Goal: Task Accomplishment & Management: Use online tool/utility

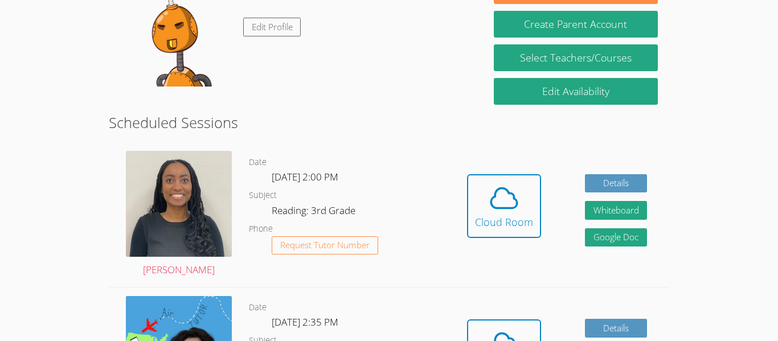
scroll to position [114, 0]
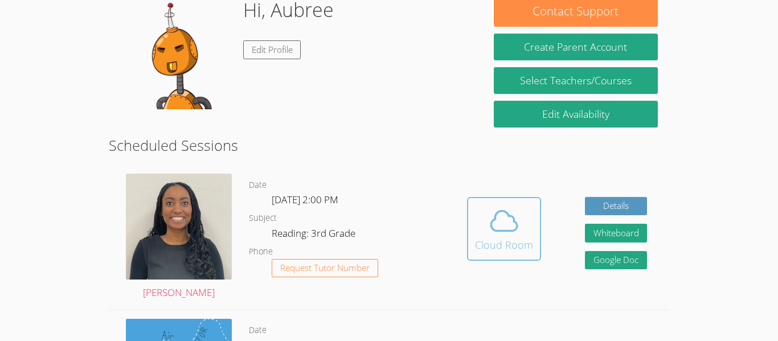
click at [497, 230] on icon at bounding box center [504, 221] width 26 height 20
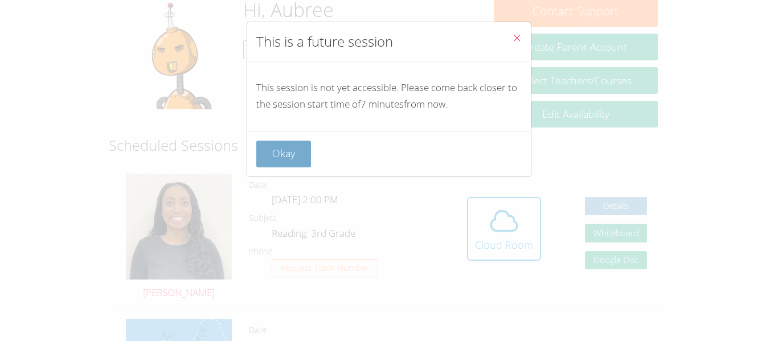
click at [285, 154] on button "Okay" at bounding box center [283, 154] width 55 height 27
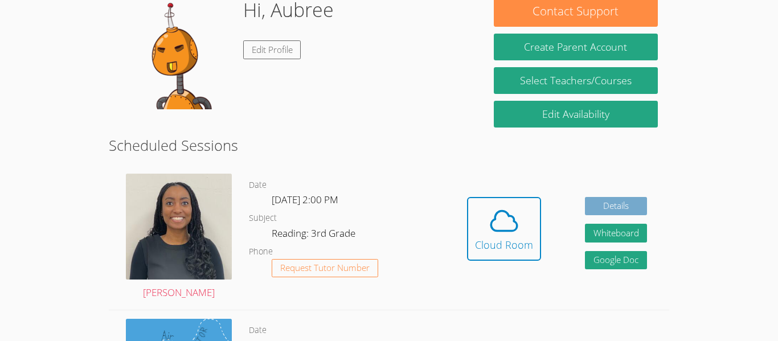
click at [599, 203] on link "Details" at bounding box center [616, 206] width 63 height 19
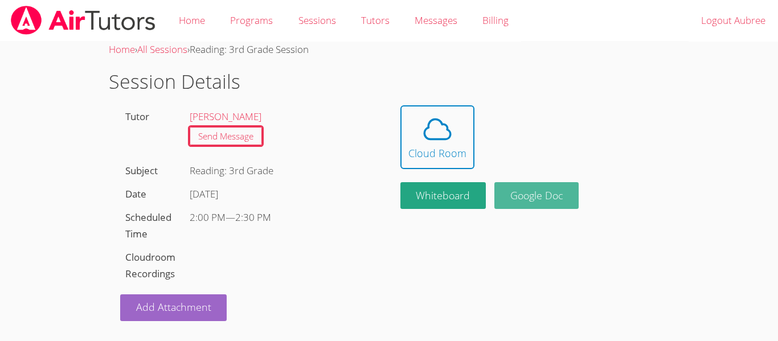
click at [561, 198] on link "Google Doc" at bounding box center [537, 195] width 84 height 27
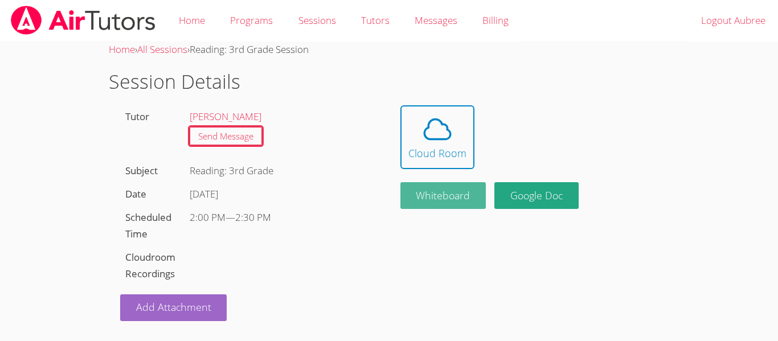
click at [425, 195] on button "Whiteboard" at bounding box center [444, 195] width 86 height 27
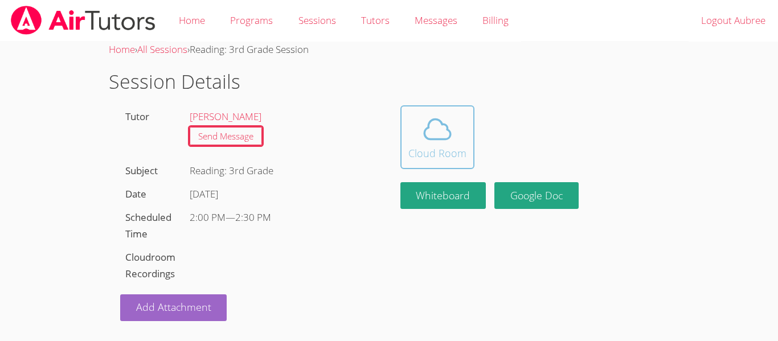
click at [427, 130] on icon at bounding box center [438, 129] width 32 height 32
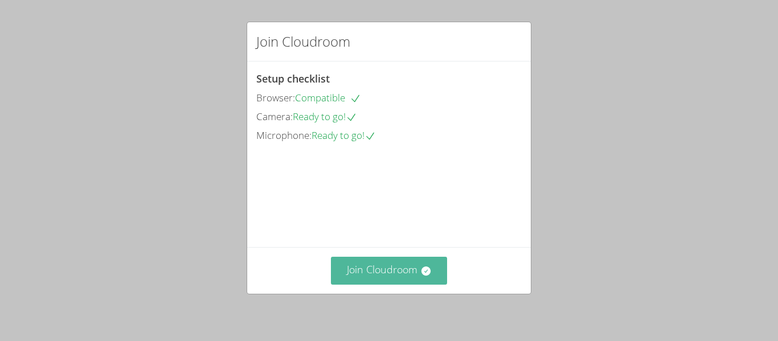
click at [389, 280] on button "Join Cloudroom" at bounding box center [389, 271] width 117 height 28
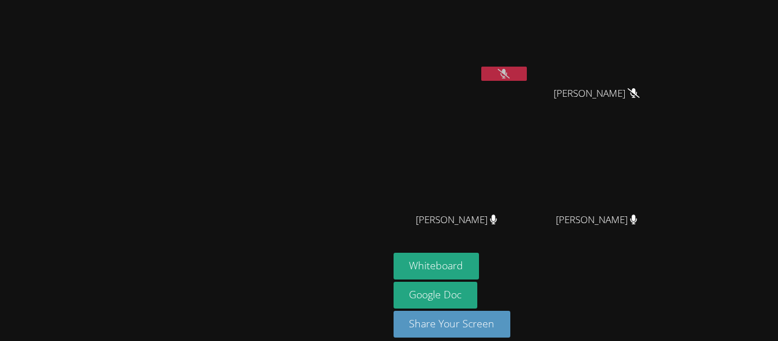
click at [510, 74] on icon at bounding box center [504, 74] width 12 height 10
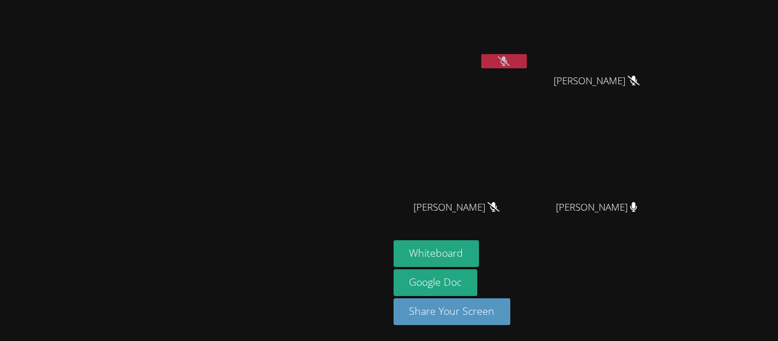
scroll to position [7, 0]
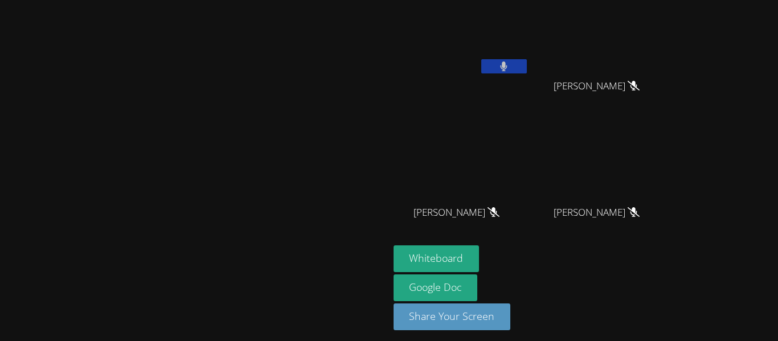
click at [527, 69] on button at bounding box center [504, 66] width 46 height 14
click at [510, 66] on icon at bounding box center [504, 67] width 12 height 10
click at [508, 66] on icon at bounding box center [503, 67] width 7 height 10
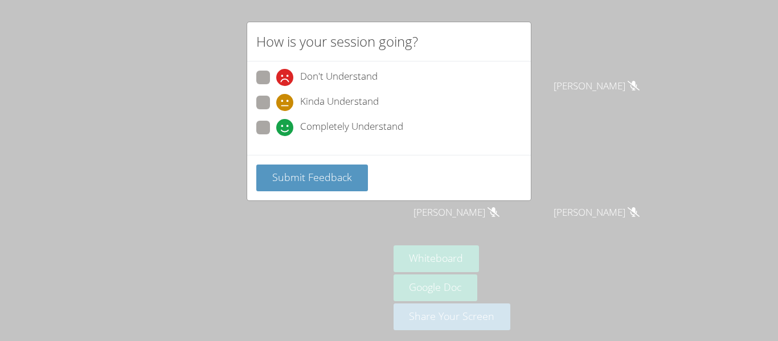
click at [668, 252] on div "How is your session going? Don't Understand Kinda Understand Completely Underst…" at bounding box center [389, 170] width 778 height 341
click at [593, 174] on div "How is your session going? Don't Understand Kinda Understand Completely Underst…" at bounding box center [389, 170] width 778 height 341
click at [602, 193] on div "How is your session going? Don't Understand Kinda Understand Completely Underst…" at bounding box center [389, 170] width 778 height 341
click at [276, 136] on span at bounding box center [276, 136] width 0 height 0
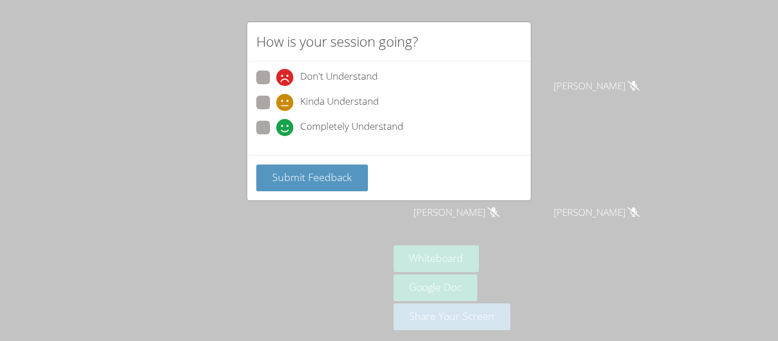
click at [276, 130] on input "Completely Understand" at bounding box center [281, 126] width 10 height 10
radio input "true"
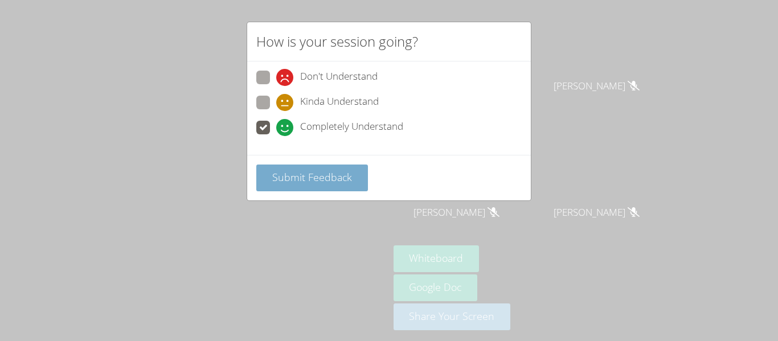
click at [297, 176] on span "Submit Feedback" at bounding box center [312, 177] width 80 height 14
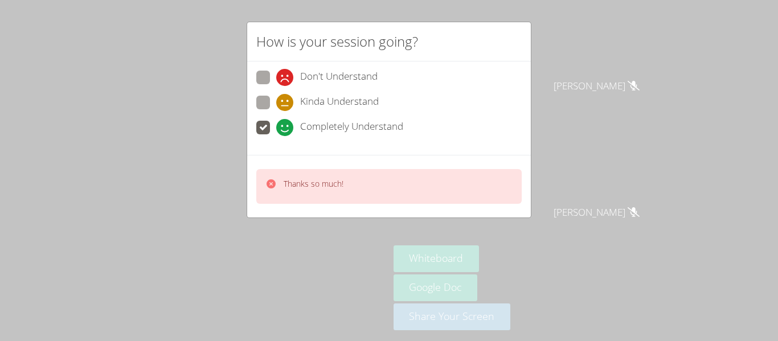
click at [401, 190] on div "Thanks so much!" at bounding box center [389, 186] width 266 height 35
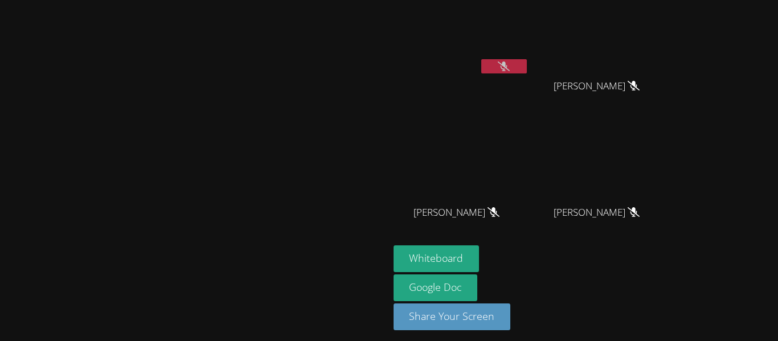
click at [670, 258] on div "Whiteboard Google Doc Share Your Screen" at bounding box center [532, 293] width 276 height 94
click at [527, 71] on button at bounding box center [504, 66] width 46 height 14
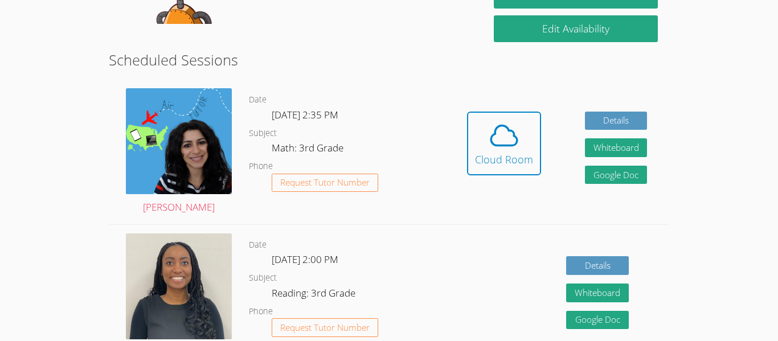
scroll to position [156, 0]
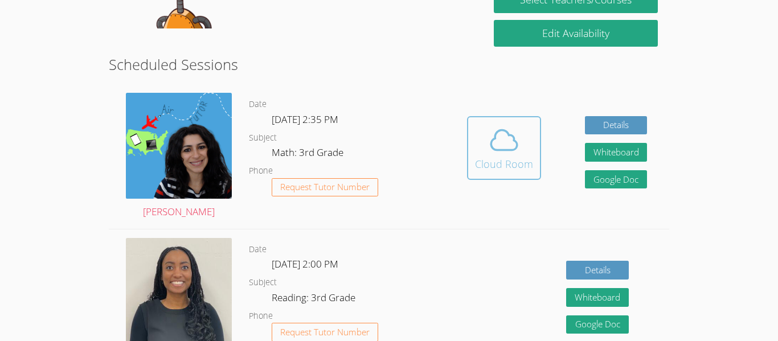
click at [517, 149] on icon at bounding box center [504, 140] width 32 height 32
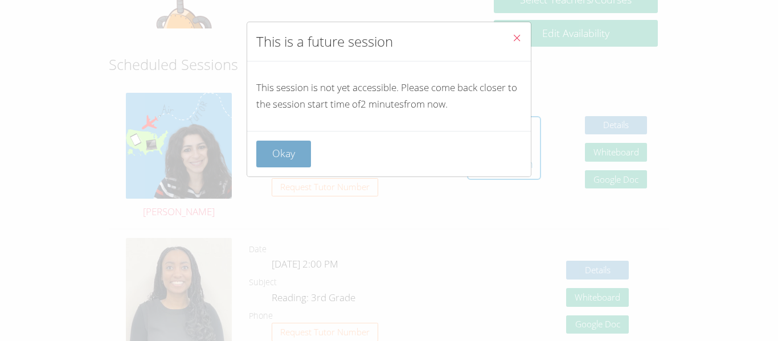
click at [285, 165] on button "Okay" at bounding box center [283, 154] width 55 height 27
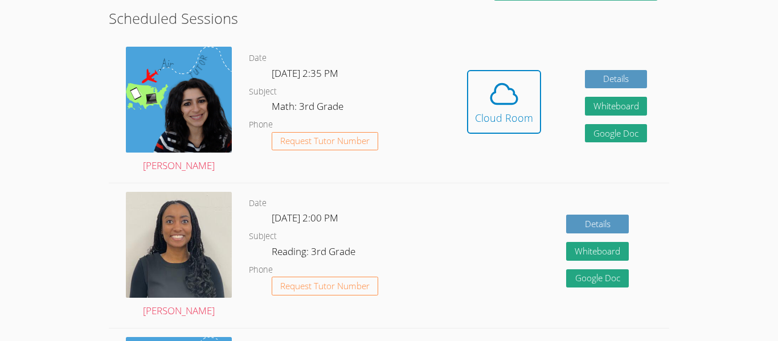
scroll to position [203, 0]
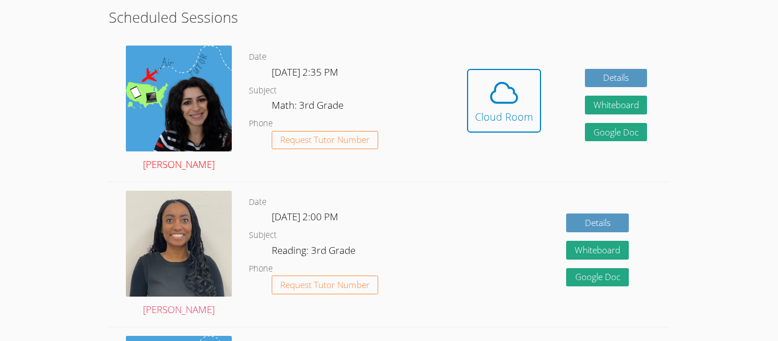
click at [188, 127] on img at bounding box center [179, 99] width 106 height 106
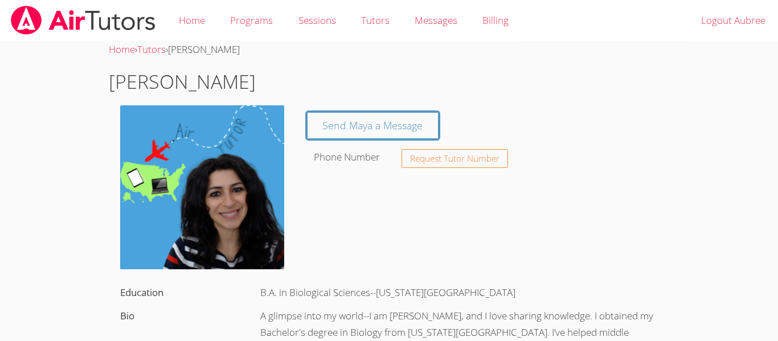
click at [185, 170] on img at bounding box center [202, 187] width 164 height 164
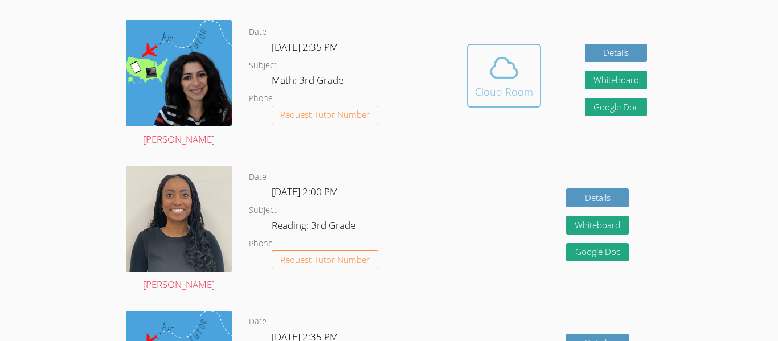
click at [506, 66] on icon at bounding box center [504, 68] width 32 height 32
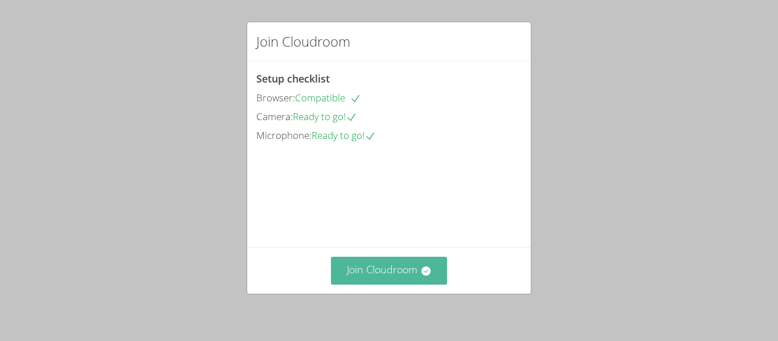
click at [380, 272] on button "Join Cloudroom" at bounding box center [389, 271] width 117 height 28
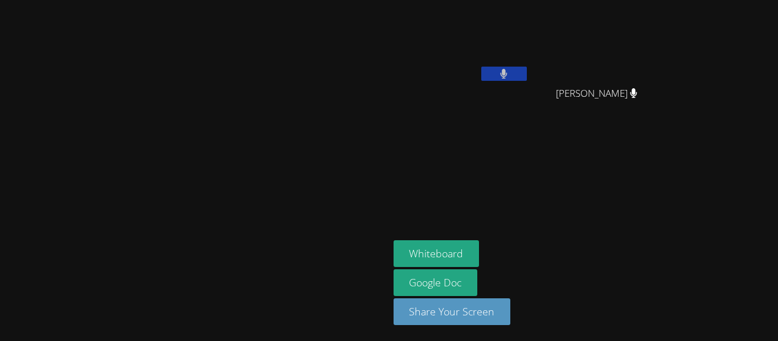
click at [674, 100] on aside "Aubree Sharp JAMES PENNINGTON JAMES PENNINGTON Whiteboard Google Doc Share Your…" at bounding box center [531, 170] width 285 height 341
click at [559, 133] on aside "Aubree Sharp JAMES PENNINGTON JAMES PENNINGTON Whiteboard Google Doc Share Your…" at bounding box center [531, 170] width 285 height 341
click at [280, 154] on video at bounding box center [194, 148] width 171 height 214
click at [270, 186] on video at bounding box center [194, 148] width 171 height 214
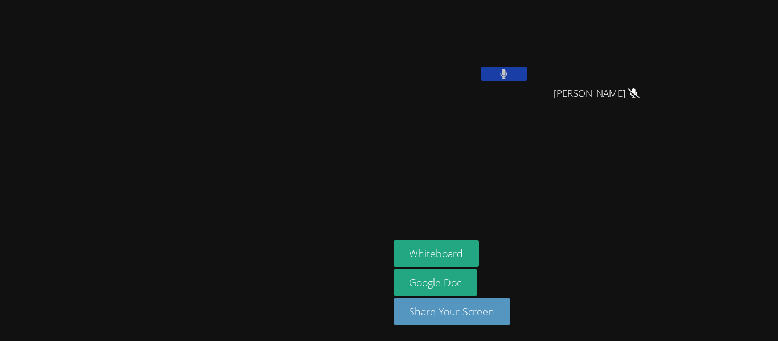
click at [274, 199] on video at bounding box center [194, 148] width 171 height 214
click at [480, 249] on button "Whiteboard" at bounding box center [437, 253] width 86 height 27
click at [568, 211] on aside "Aubree Sharp JAMES PENNINGTON JAMES PENNINGTON Whiteboard Google Doc Share Your…" at bounding box center [531, 170] width 285 height 341
click at [480, 256] on button "Whiteboard" at bounding box center [437, 253] width 86 height 27
